Goal: Transaction & Acquisition: Purchase product/service

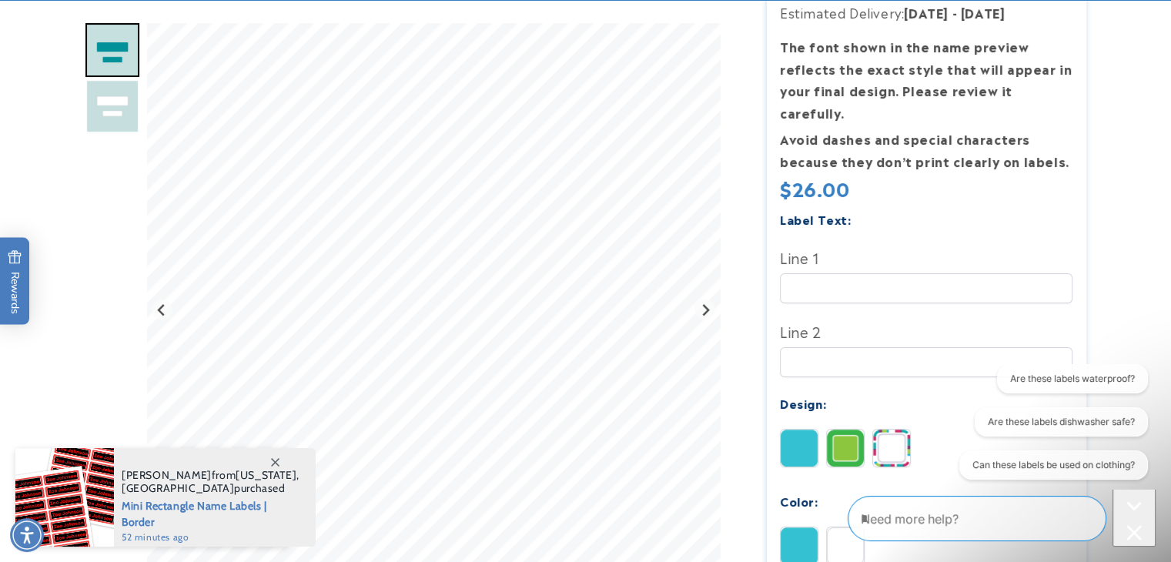
scroll to position [353, 0]
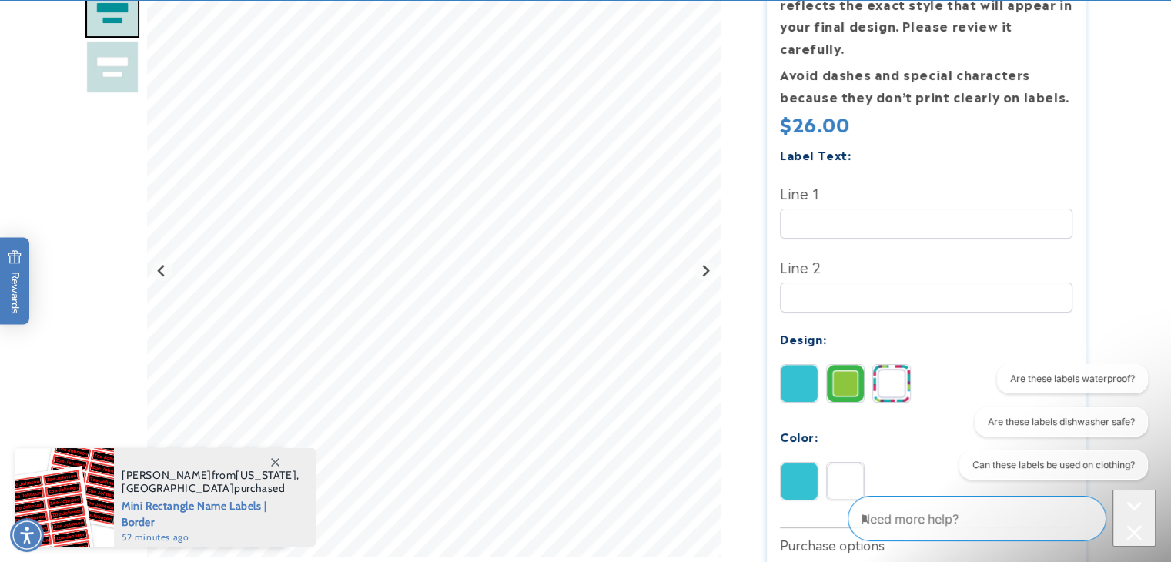
click at [890, 365] on img at bounding box center [891, 383] width 37 height 37
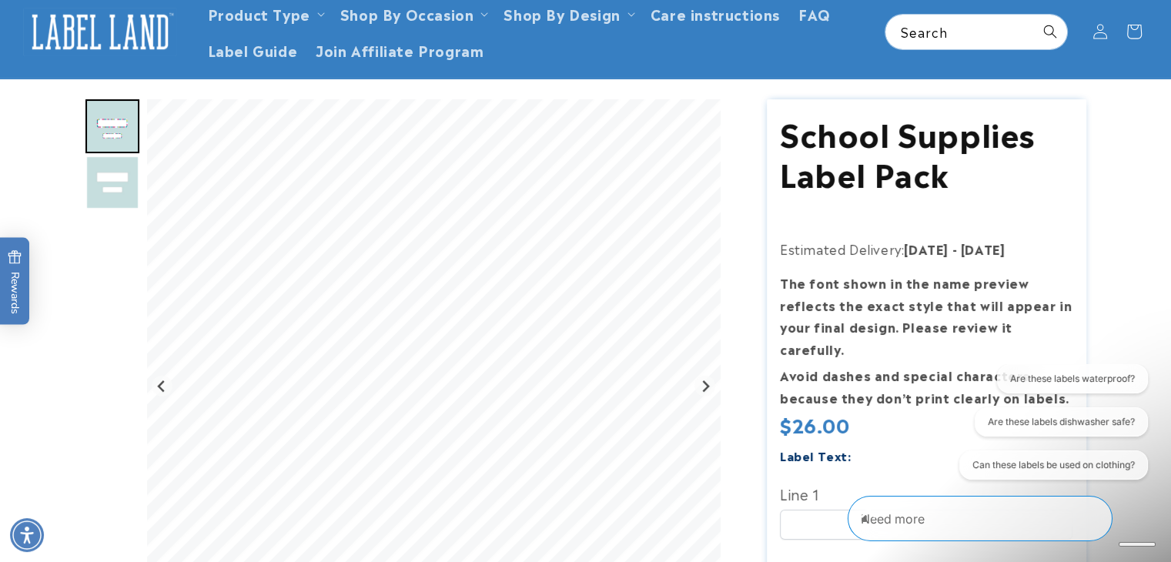
scroll to position [0, 0]
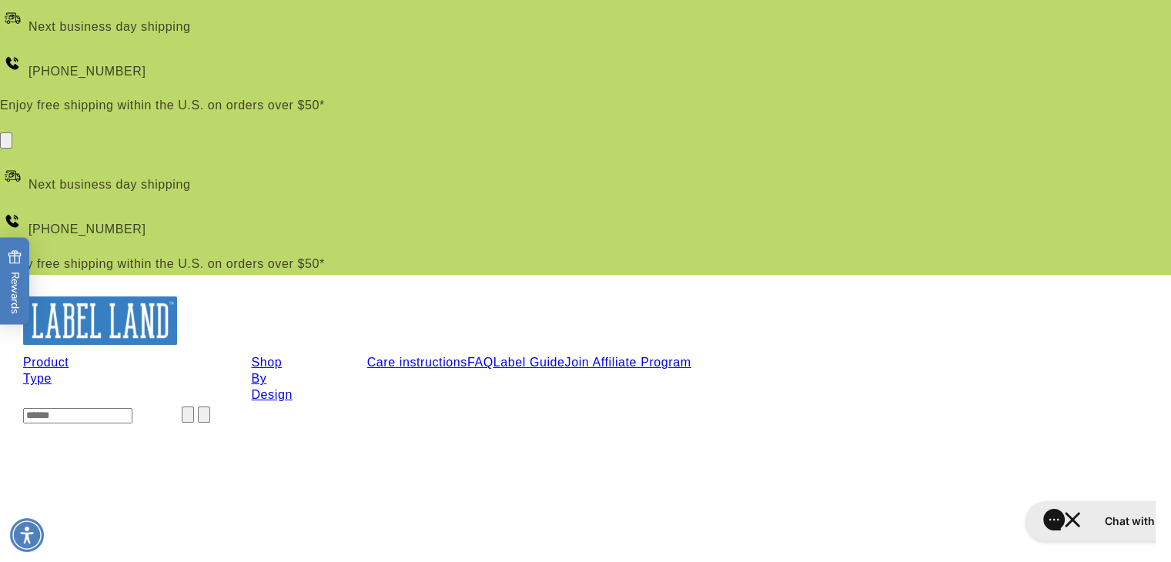
scroll to position [19, 0]
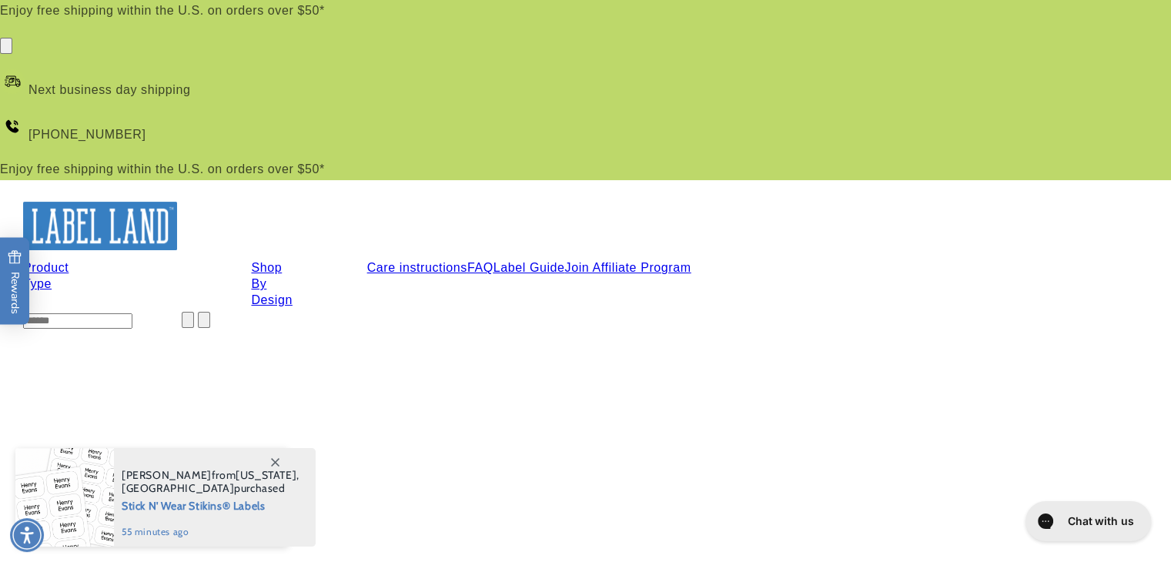
scroll to position [121, 0]
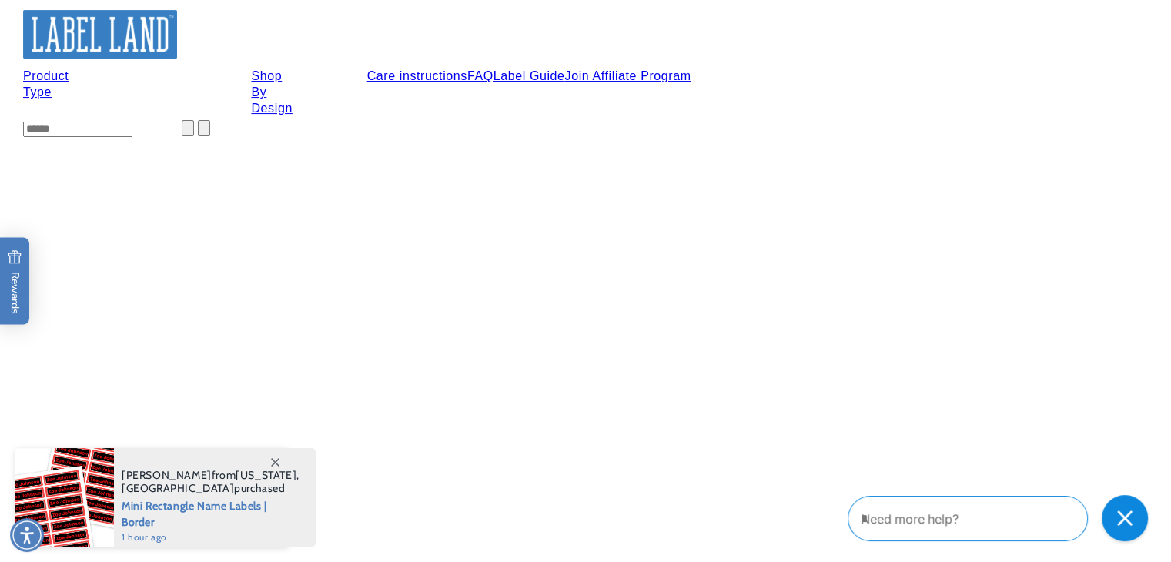
scroll to position [0, 0]
